Goal: Transaction & Acquisition: Purchase product/service

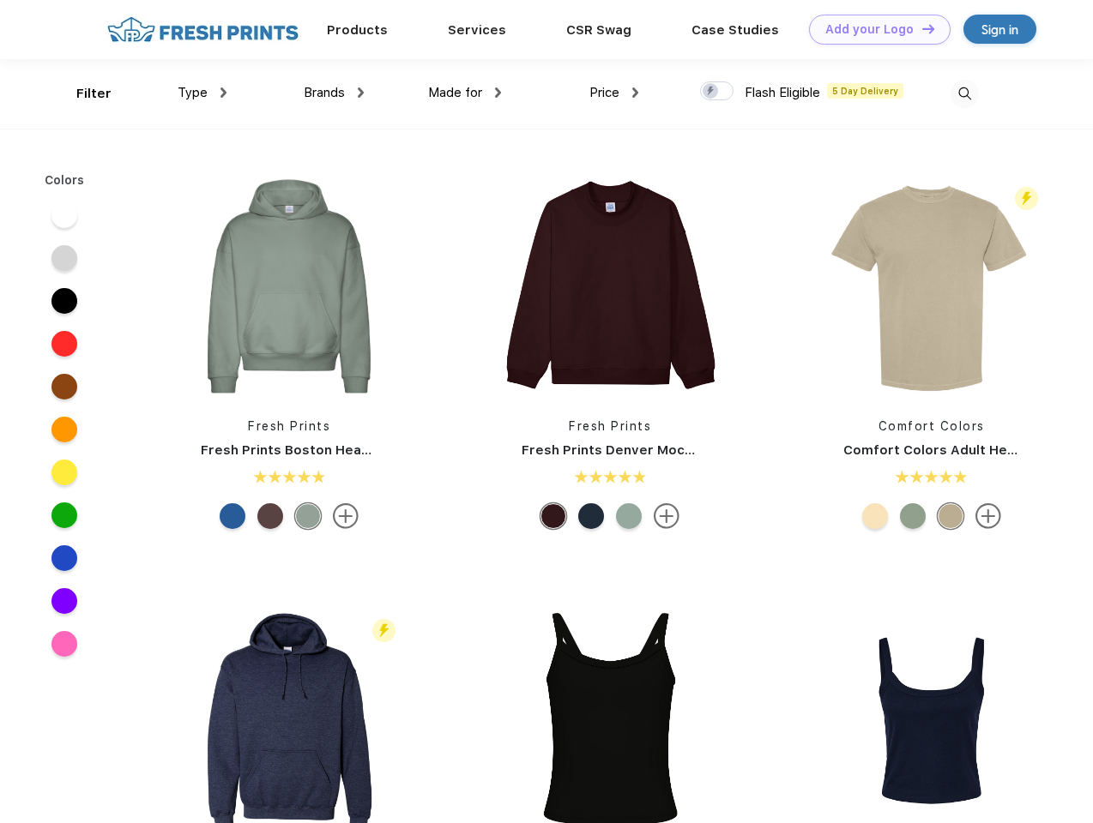
click at [873, 29] on link "Add your Logo Design Tool" at bounding box center [880, 30] width 142 height 30
click at [0, 0] on div "Design Tool" at bounding box center [0, 0] width 0 height 0
click at [920, 28] on link "Add your Logo Design Tool" at bounding box center [880, 30] width 142 height 30
click at [82, 93] on div "Filter" at bounding box center [93, 94] width 35 height 20
click at [202, 93] on span "Type" at bounding box center [193, 92] width 30 height 15
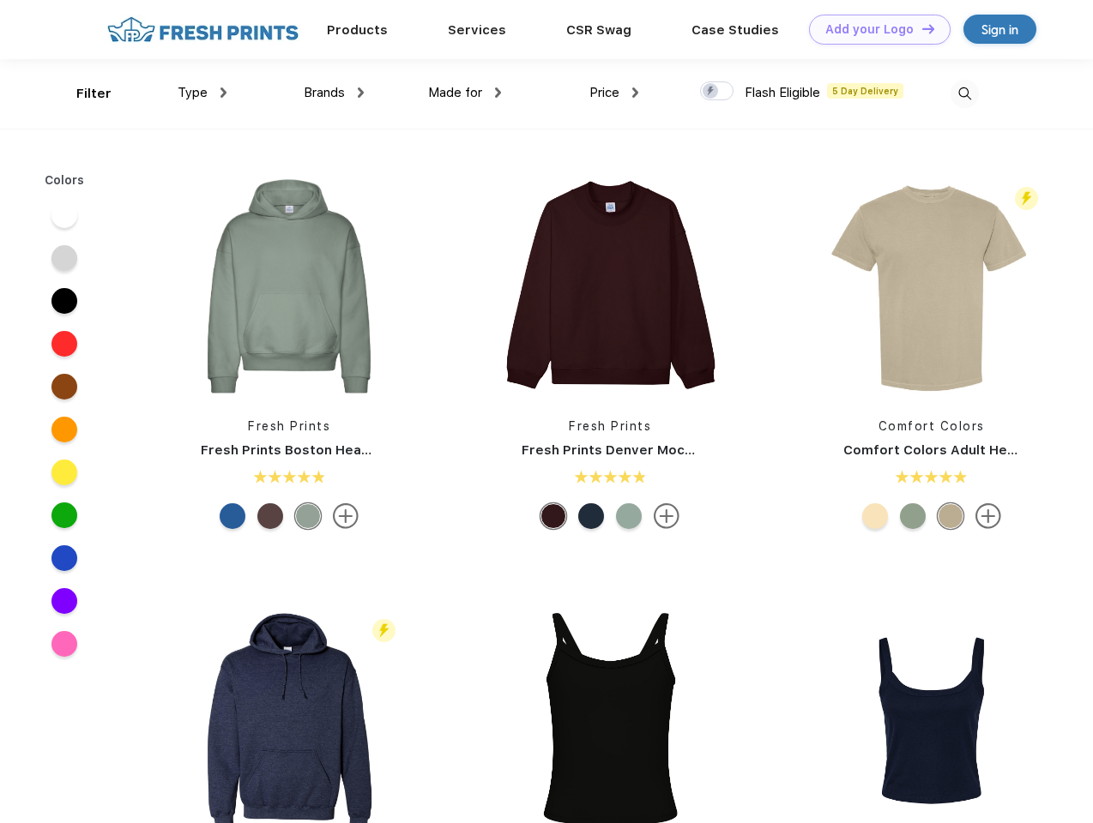
click at [334, 93] on span "Brands" at bounding box center [324, 92] width 41 height 15
click at [465, 93] on span "Made for" at bounding box center [455, 92] width 54 height 15
click at [614, 93] on span "Price" at bounding box center [604, 92] width 30 height 15
click at [717, 92] on div at bounding box center [716, 90] width 33 height 19
click at [711, 92] on input "checkbox" at bounding box center [705, 86] width 11 height 11
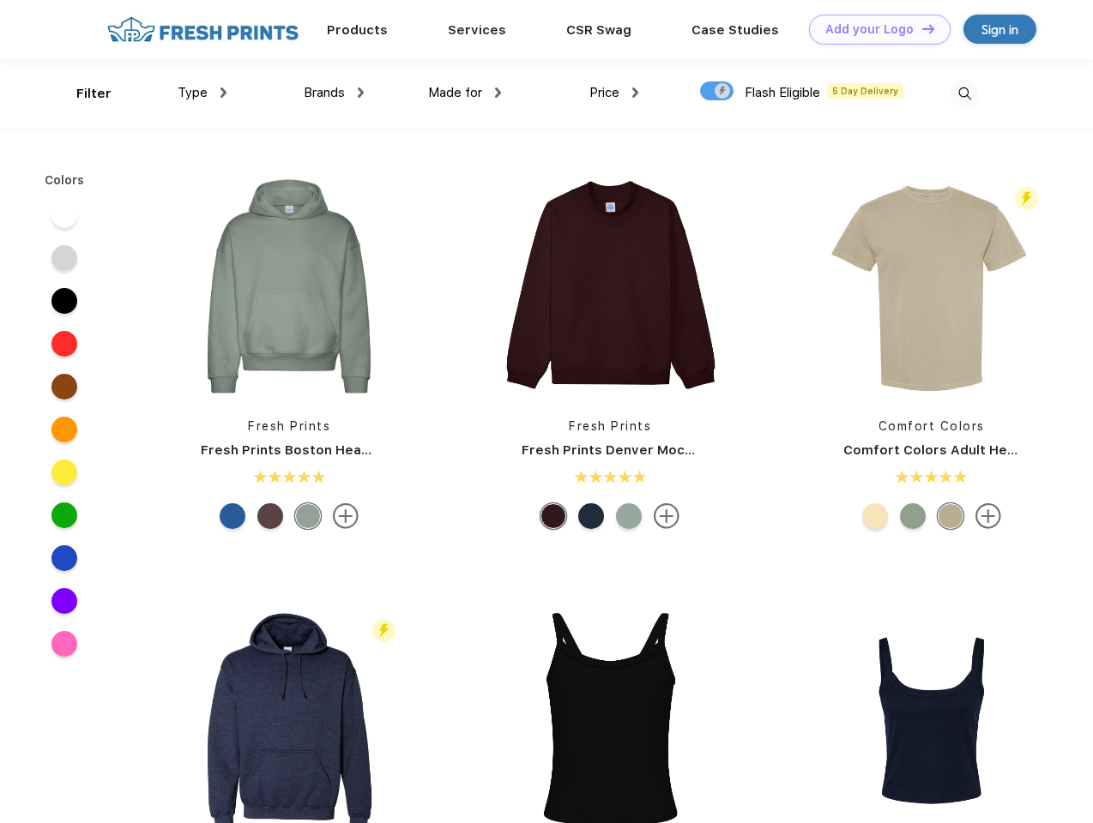
click at [964, 93] on img at bounding box center [964, 94] width 28 height 28
